Goal: Transaction & Acquisition: Register for event/course

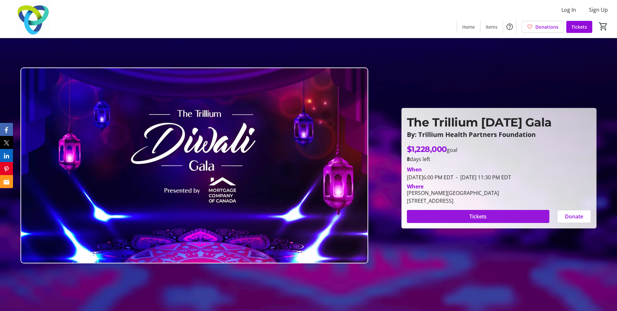
click at [478, 216] on span "Tickets" at bounding box center [478, 216] width 17 height 8
click at [579, 23] on span "Tickets" at bounding box center [580, 26] width 16 height 7
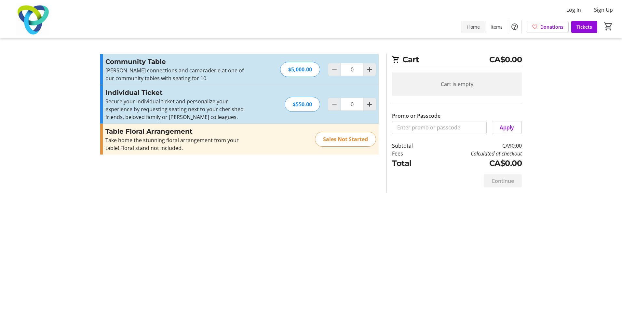
click at [475, 25] on span "Home" at bounding box center [473, 26] width 13 height 7
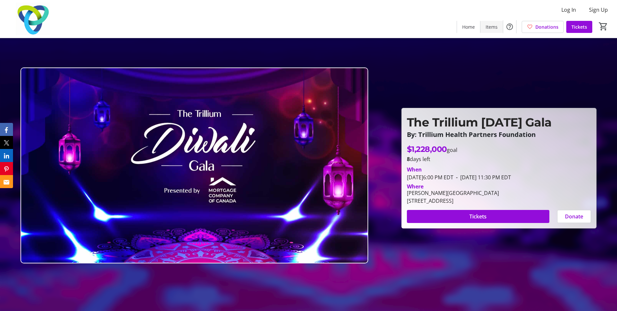
click at [497, 27] on span "Items" at bounding box center [492, 26] width 12 height 7
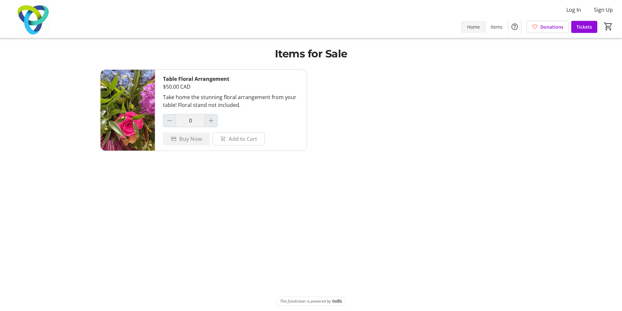
click at [483, 29] on span at bounding box center [473, 27] width 23 height 16
